Goal: Task Accomplishment & Management: Manage account settings

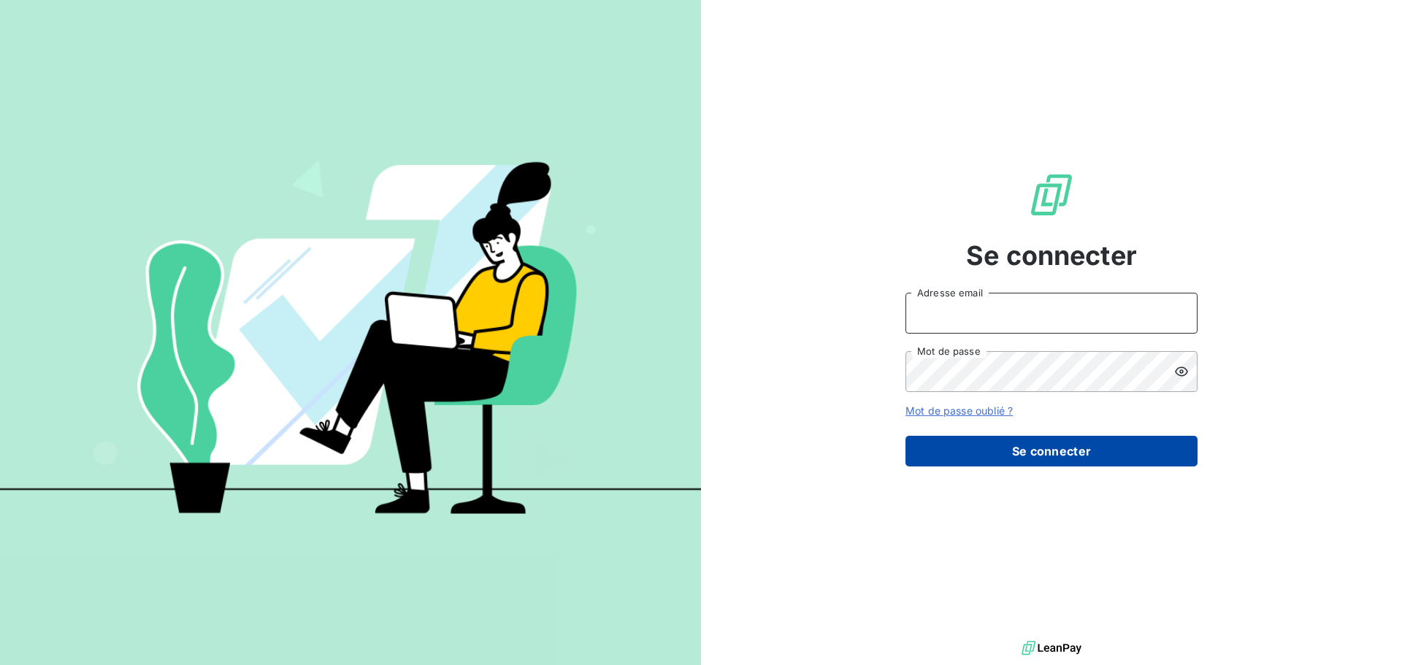
type input "[PERSON_NAME][EMAIL_ADDRESS][DOMAIN_NAME]"
click at [1019, 450] on button "Se connecter" at bounding box center [1051, 451] width 292 height 31
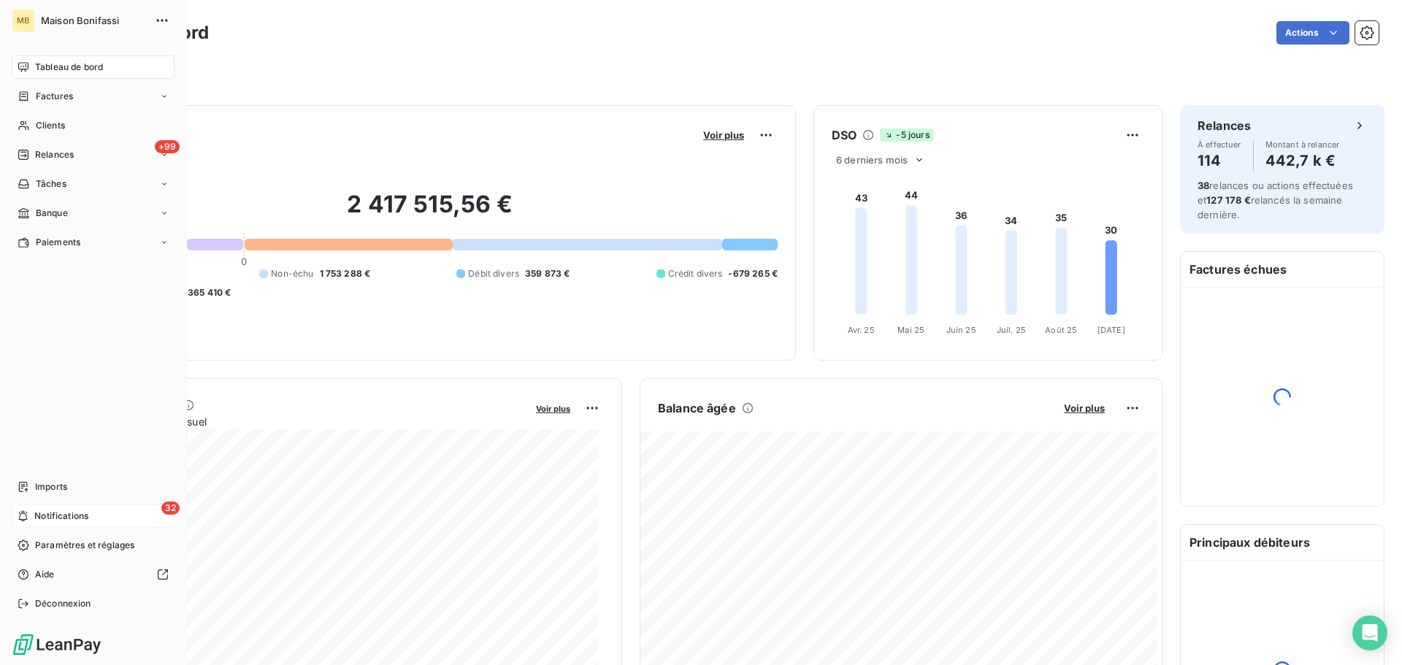
click at [36, 515] on span "Notifications" at bounding box center [61, 516] width 54 height 13
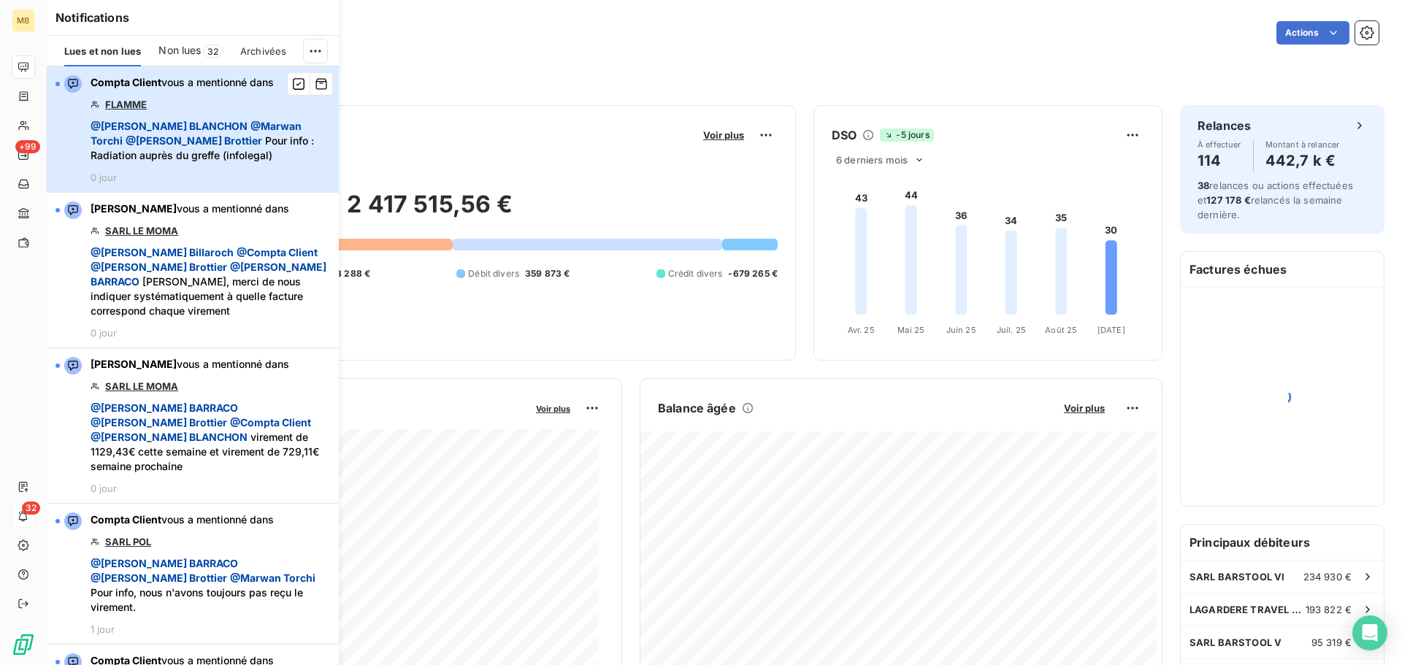
click at [175, 89] on span "Compta Client vous a mentionné dans" at bounding box center [182, 82] width 183 height 15
